Goal: Transaction & Acquisition: Book appointment/travel/reservation

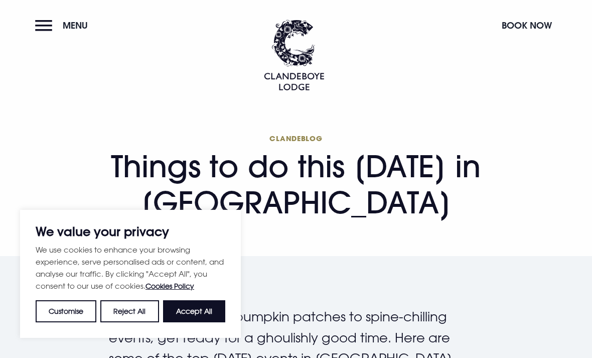
click at [204, 317] on button "Accept All" at bounding box center [194, 311] width 62 height 22
checkbox input "true"
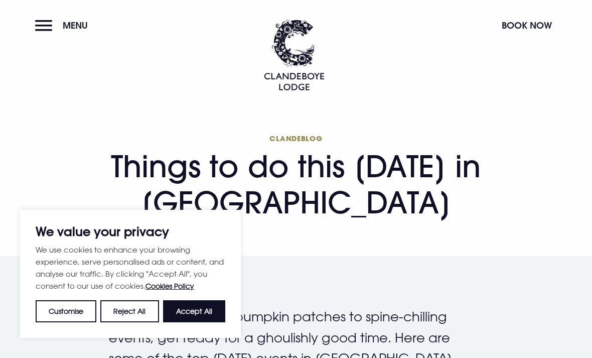
checkbox input "true"
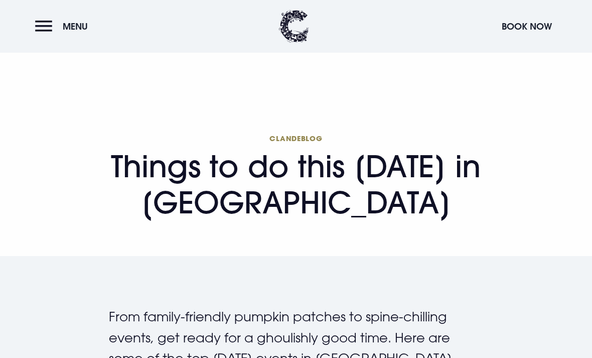
click at [84, 27] on span "Menu" at bounding box center [75, 27] width 25 height 12
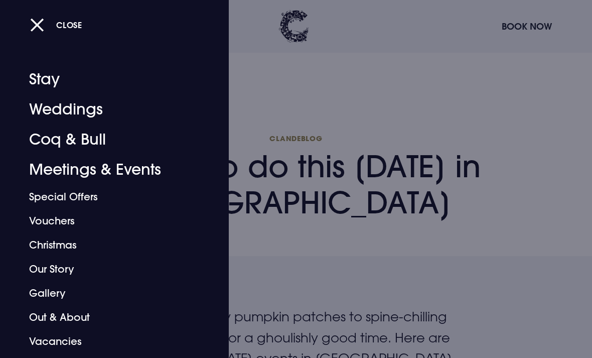
click at [444, 131] on div at bounding box center [296, 179] width 592 height 358
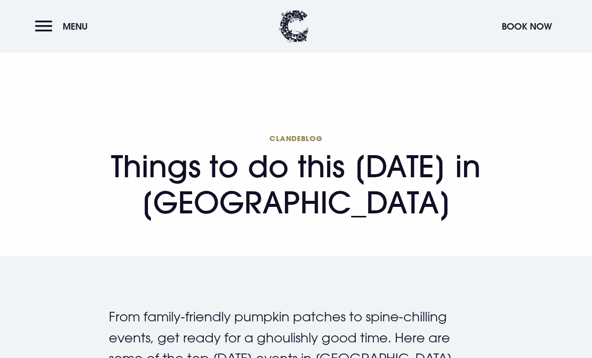
click at [533, 31] on button "Book Now" at bounding box center [527, 27] width 60 height 22
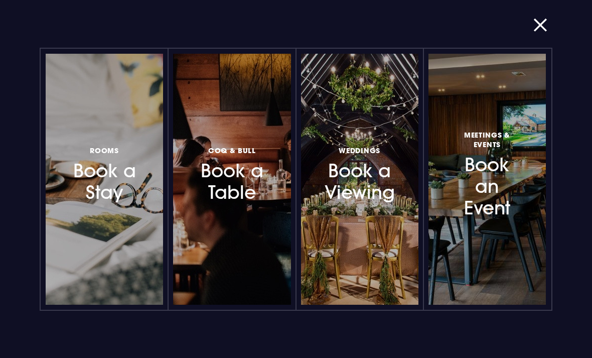
click at [151, 179] on div at bounding box center [151, 179] width 0 height 0
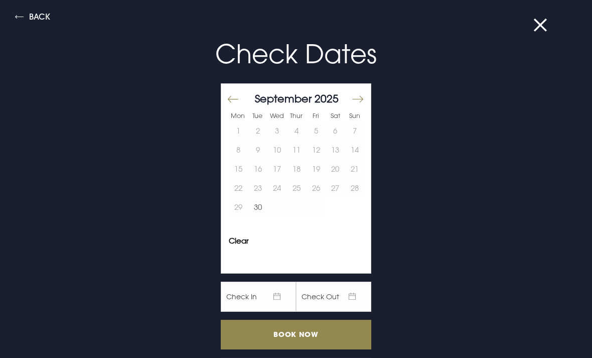
click at [359, 95] on button "Move forward to switch to the next month." at bounding box center [357, 99] width 12 height 21
click at [317, 187] on button "24" at bounding box center [316, 187] width 20 height 19
click at [356, 189] on button "26" at bounding box center [355, 187] width 20 height 19
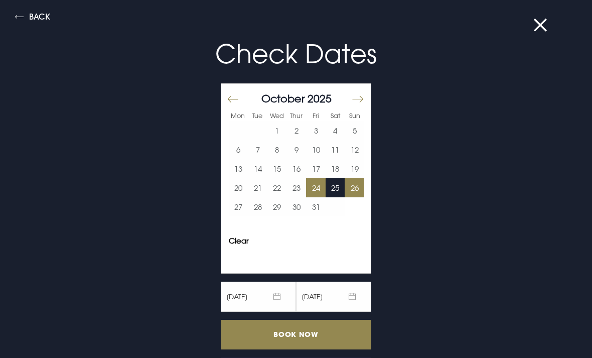
click at [260, 328] on input "Book Now" at bounding box center [296, 335] width 151 height 30
